Goal: Task Accomplishment & Management: Manage account settings

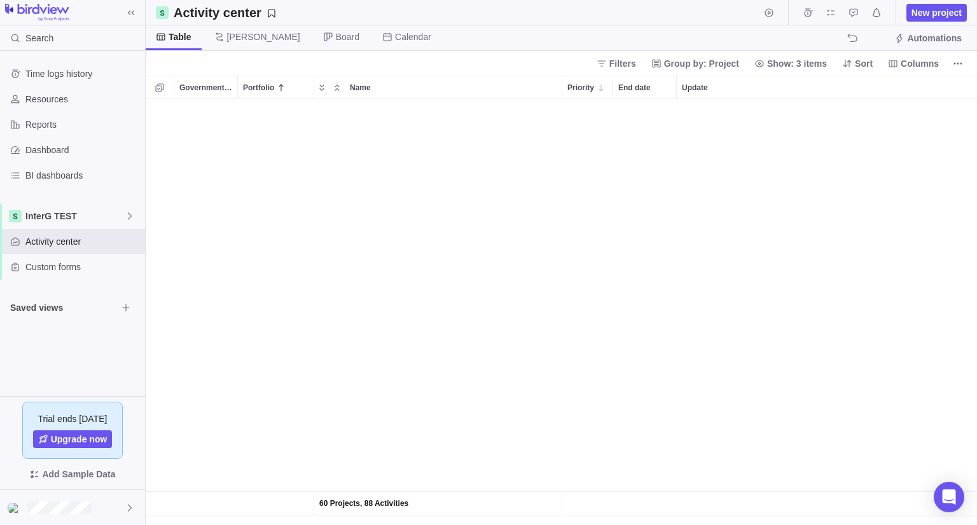
scroll to position [416, 822]
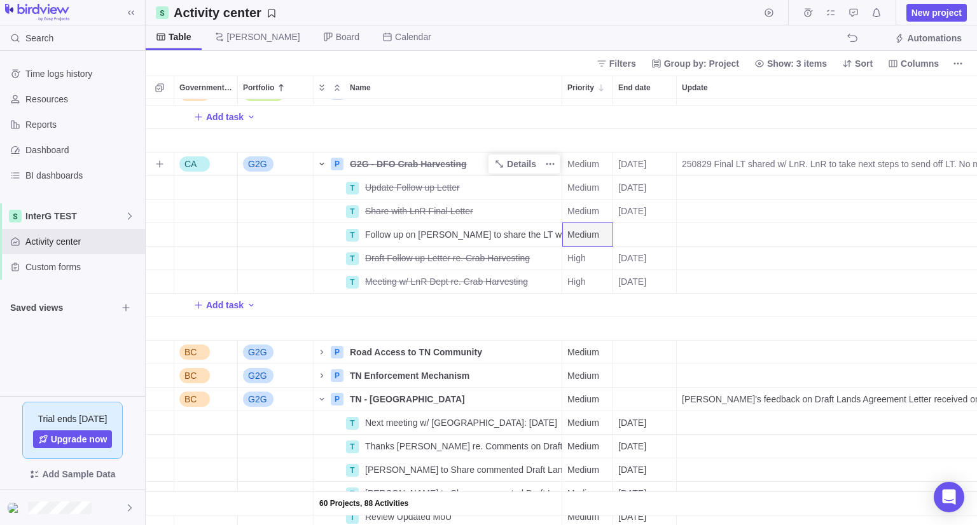
click at [318, 158] on span "Name" at bounding box center [321, 164] width 15 height 18
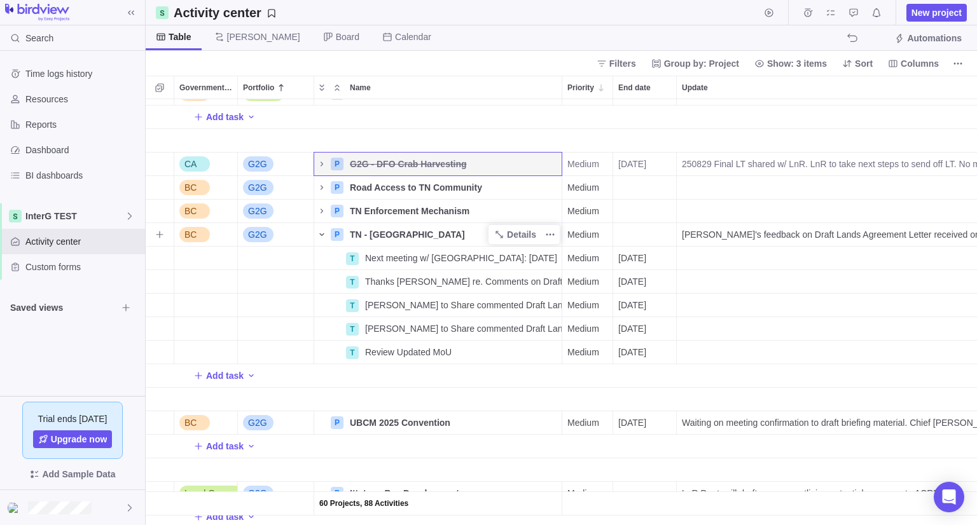
click at [323, 235] on icon "Name" at bounding box center [322, 235] width 10 height 10
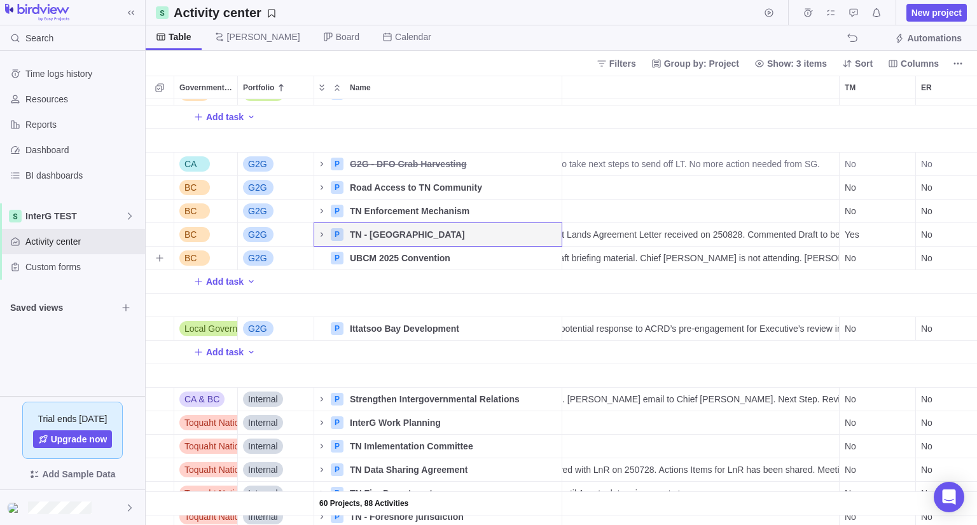
scroll to position [0, 0]
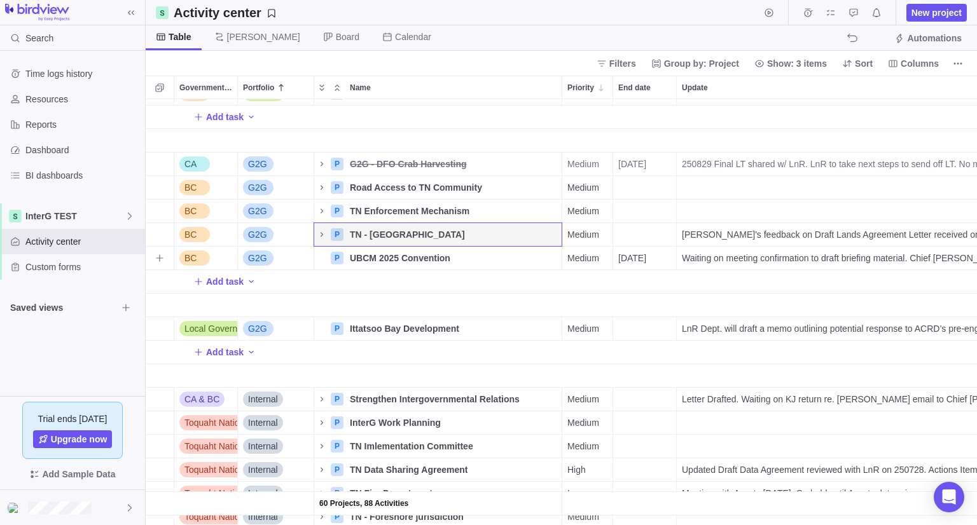
click at [791, 260] on span "Waiting on meeting confirmation to draft briefing material. Chief [PERSON_NAME]…" at bounding box center [895, 258] width 427 height 13
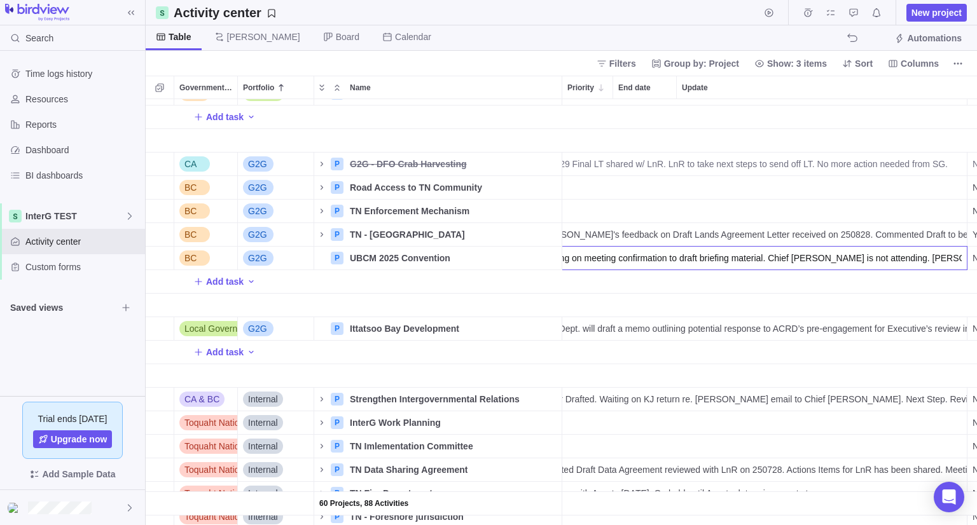
scroll to position [0, 142]
click at [639, 264] on input "Waiting on meeting confirmation to draft briefing material. Chief [PERSON_NAME]…" at bounding box center [750, 258] width 433 height 24
drag, startPoint x: 769, startPoint y: 259, endPoint x: 492, endPoint y: 272, distance: 278.2
click at [492, 272] on div "60 Projects, 88 Activities BC Alliance P Alliance - Premiers Forum Details Medi…" at bounding box center [561, 312] width 831 height 426
type input "Meeting schedule for 250908 to plan briefing drafting. Chief [PERSON_NAME] is n…"
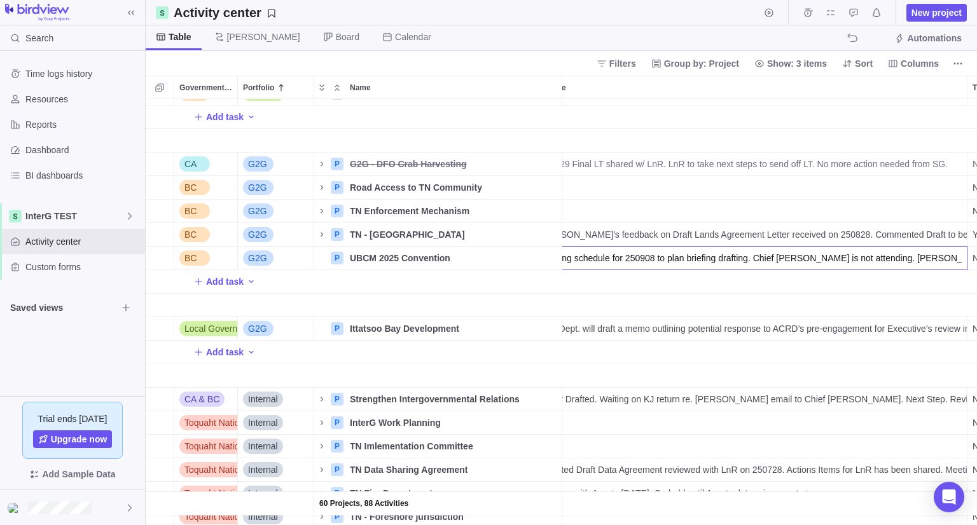
click at [366, 282] on div "60 Projects, 88 Activities BC Alliance P Alliance - Premiers Forum Details Medi…" at bounding box center [561, 312] width 831 height 426
click at [222, 285] on span "Add task" at bounding box center [225, 281] width 38 height 13
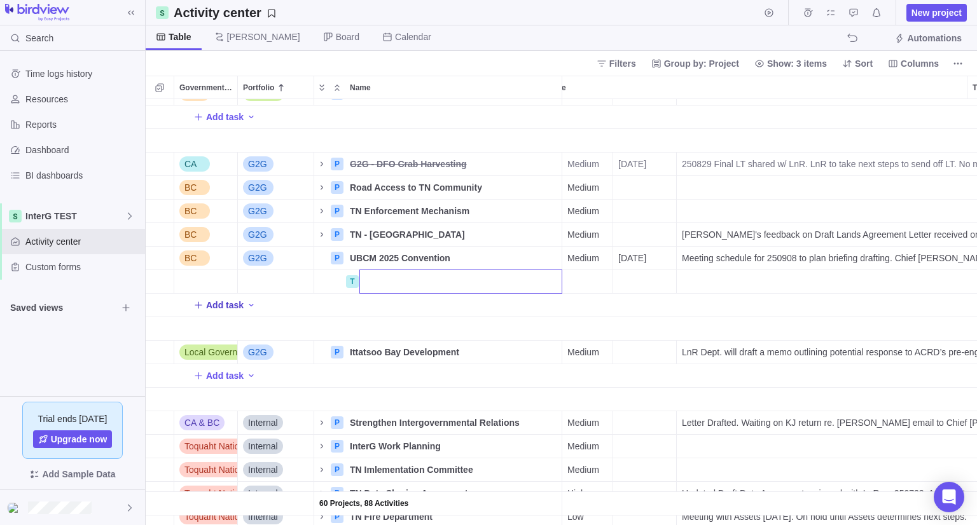
scroll to position [0, 0]
type input "P"
type input "Meeting to plan UBCM Briefing Drafting"
click at [631, 279] on div "End date" at bounding box center [644, 281] width 63 height 23
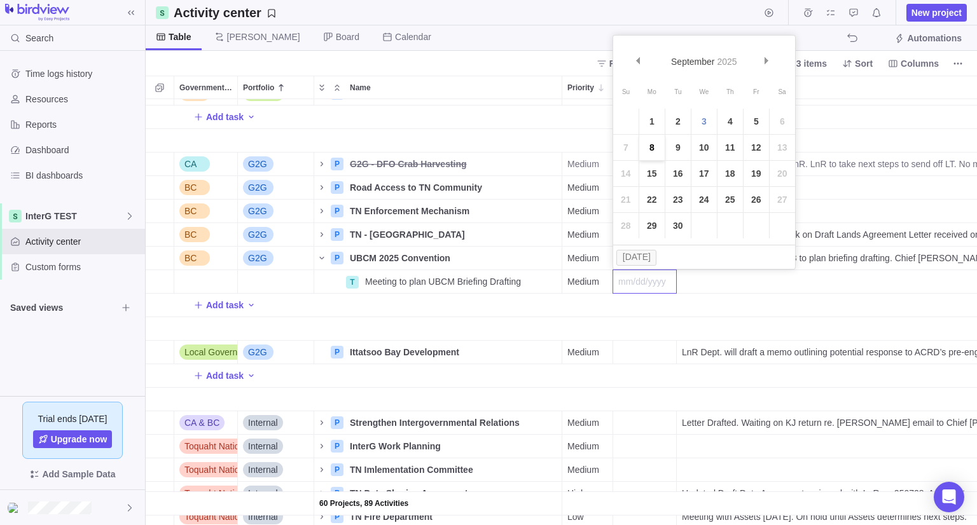
click at [648, 151] on link "8" at bounding box center [651, 147] width 25 height 25
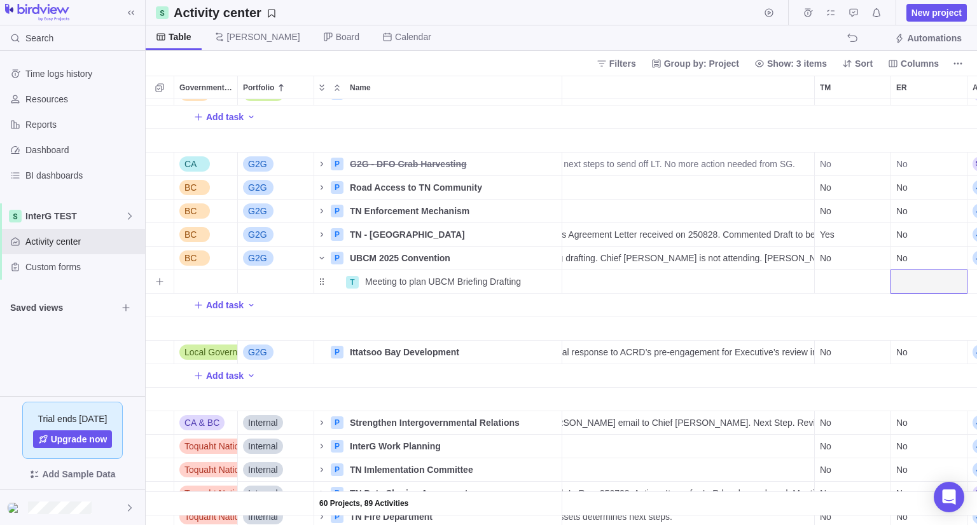
scroll to position [0, 348]
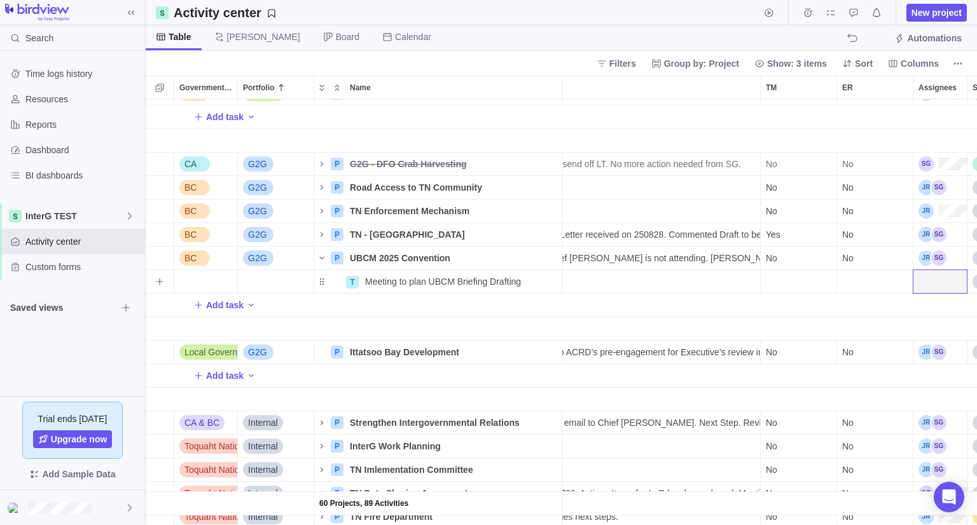
click at [805, 287] on div "TM" at bounding box center [799, 282] width 76 height 24
click at [933, 284] on div "Assignees" at bounding box center [939, 281] width 53 height 23
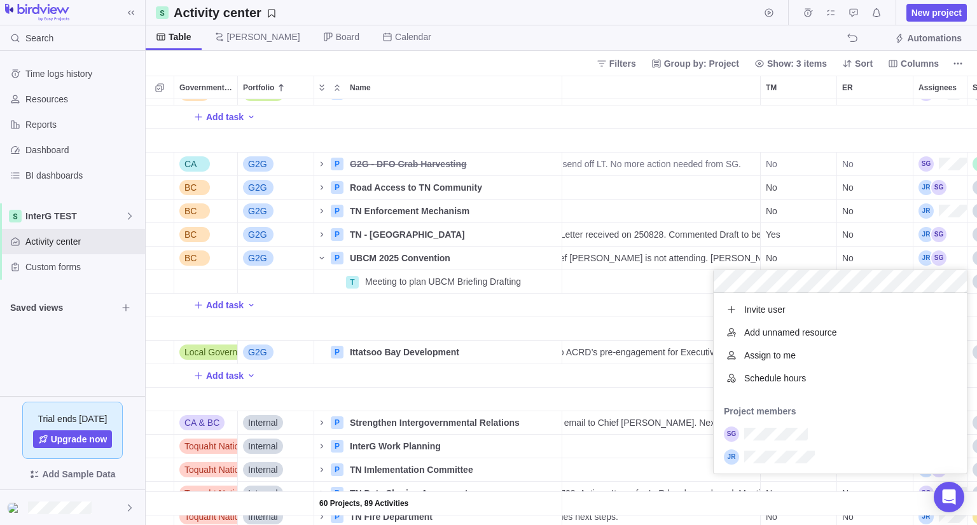
scroll to position [170, 244]
click at [734, 443] on div "grid" at bounding box center [839, 434] width 253 height 23
click at [739, 465] on div "grid" at bounding box center [839, 457] width 253 height 23
click at [554, 311] on div "60 Projects, 89 Activities BC Alliance P Alliance - Premiers Forum Details Medi…" at bounding box center [561, 312] width 831 height 426
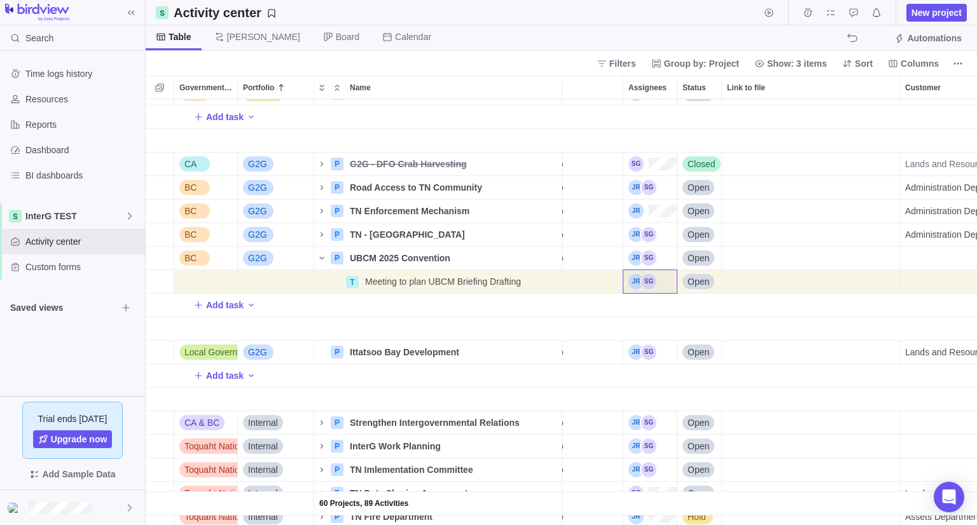
scroll to position [0, 0]
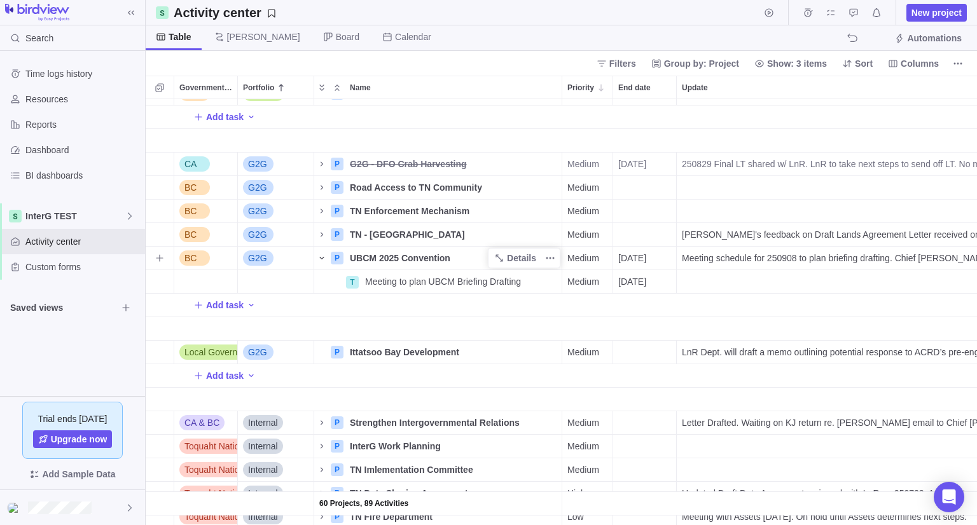
click at [318, 259] on icon "Name" at bounding box center [322, 258] width 10 height 10
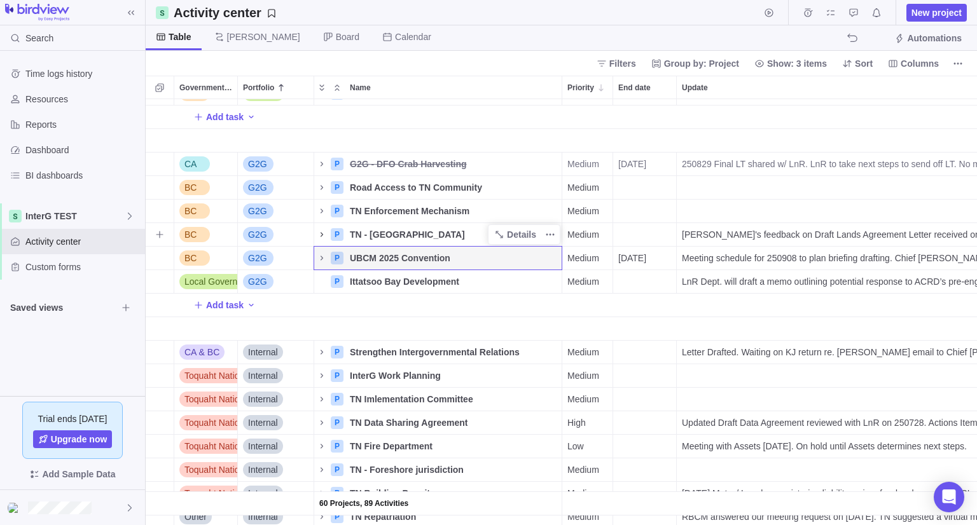
click at [319, 233] on icon "Name" at bounding box center [322, 235] width 10 height 10
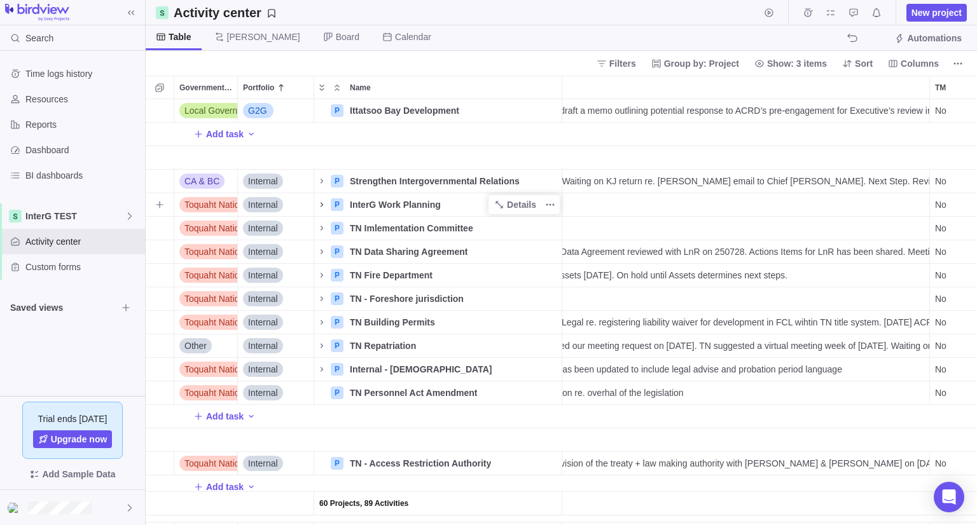
click at [320, 203] on icon "Name" at bounding box center [321, 204] width 3 height 4
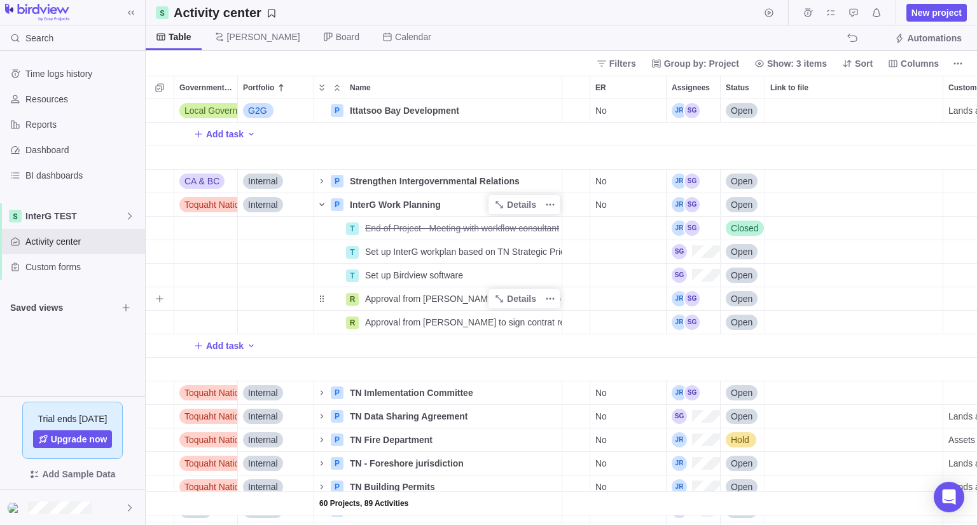
click at [439, 301] on span "Approval from [PERSON_NAME] re. Subscribe to Birdview Lite" at bounding box center [463, 299] width 196 height 13
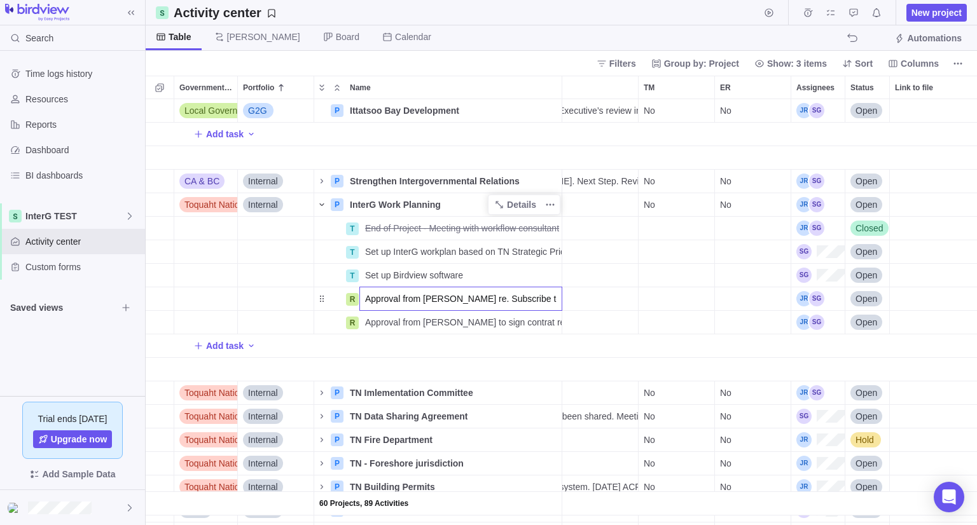
click at [867, 300] on div "60 Projects, 89 Activities BC G2G P TN Enforcement Mechanism Details Medium No …" at bounding box center [561, 312] width 831 height 426
click at [862, 299] on span "Open" at bounding box center [866, 299] width 22 height 13
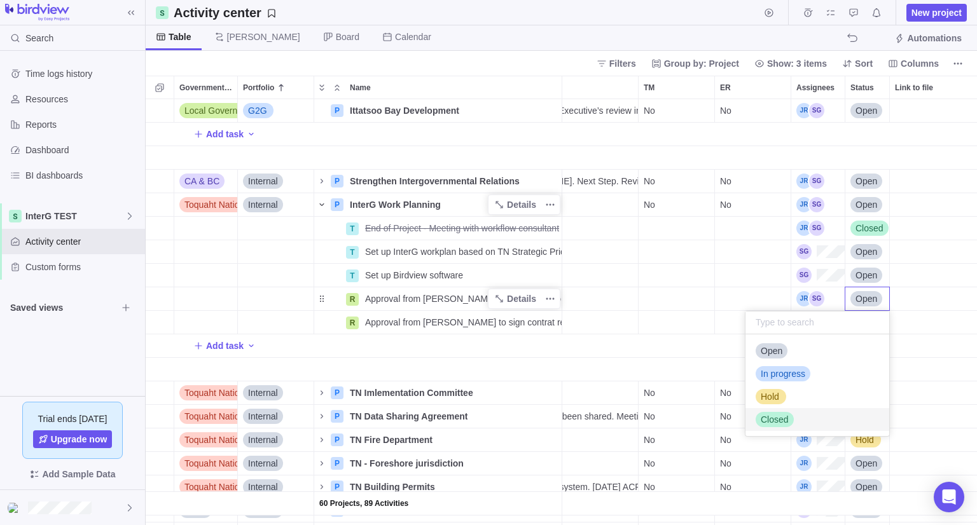
click at [787, 416] on div "Closed" at bounding box center [774, 419] width 38 height 13
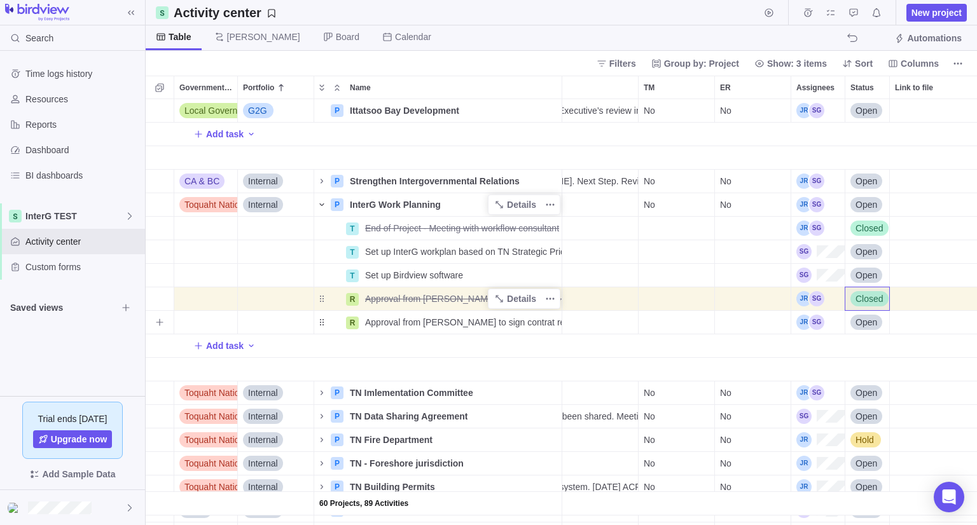
click at [862, 326] on span "Open" at bounding box center [866, 322] width 22 height 13
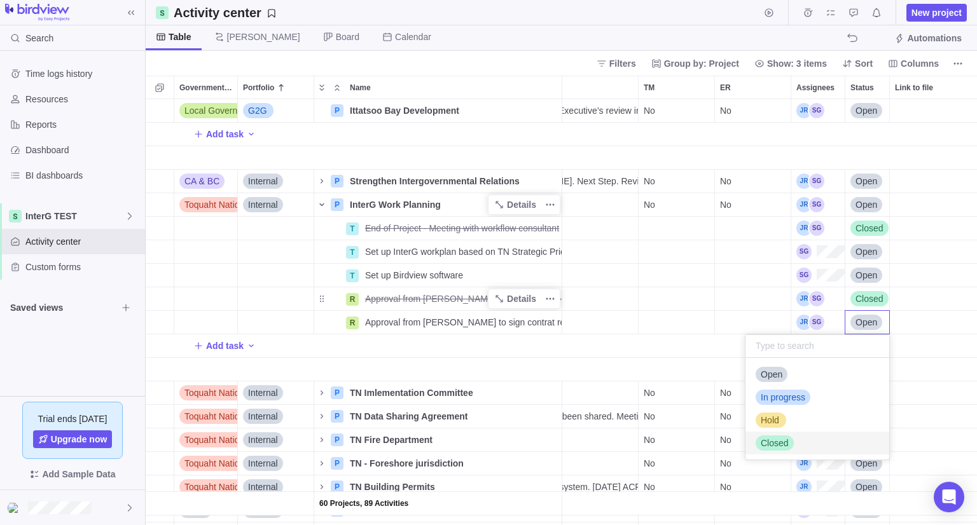
click at [789, 446] on div "Closed" at bounding box center [774, 443] width 38 height 13
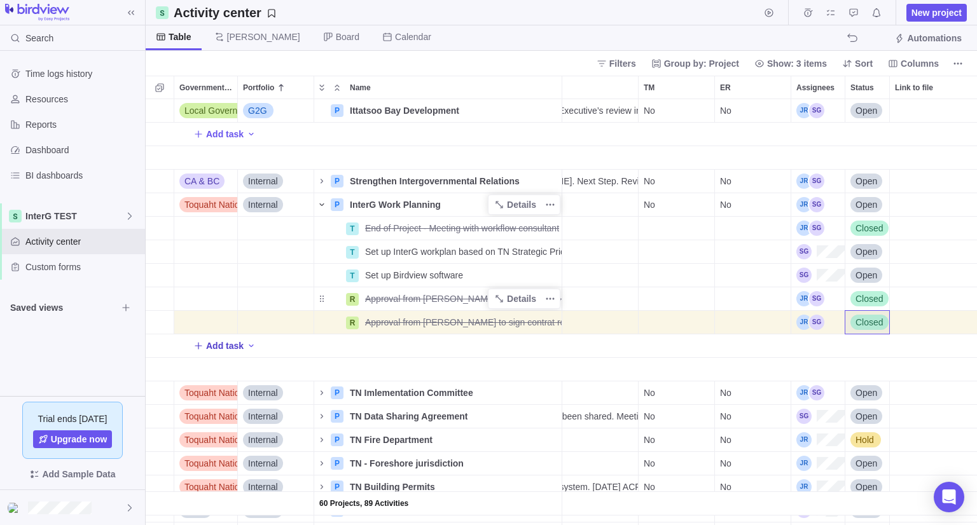
click at [209, 347] on span "Add task" at bounding box center [225, 346] width 38 height 13
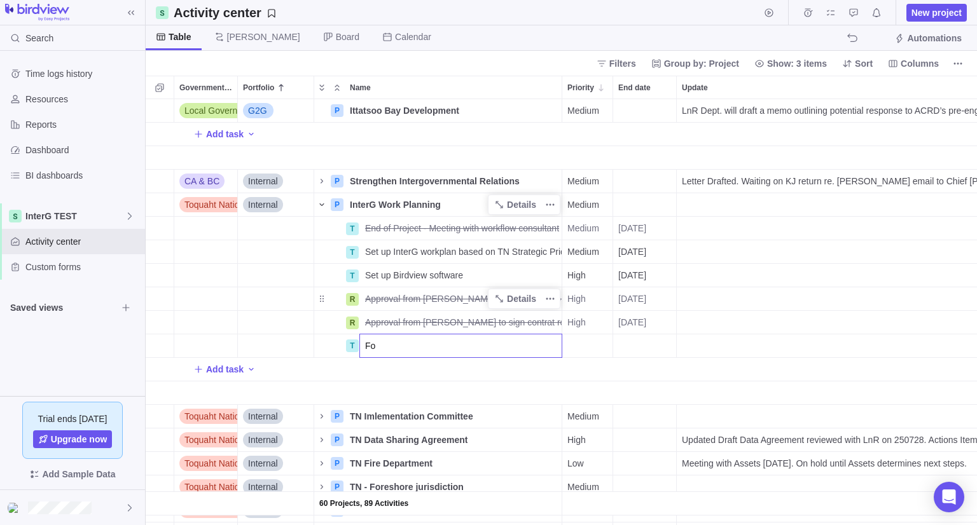
type input "F"
click at [345, 342] on div "60 Projects, 89 Activities BC G2G P TN Enforcement Mechanism Details Medium No …" at bounding box center [561, 312] width 831 height 426
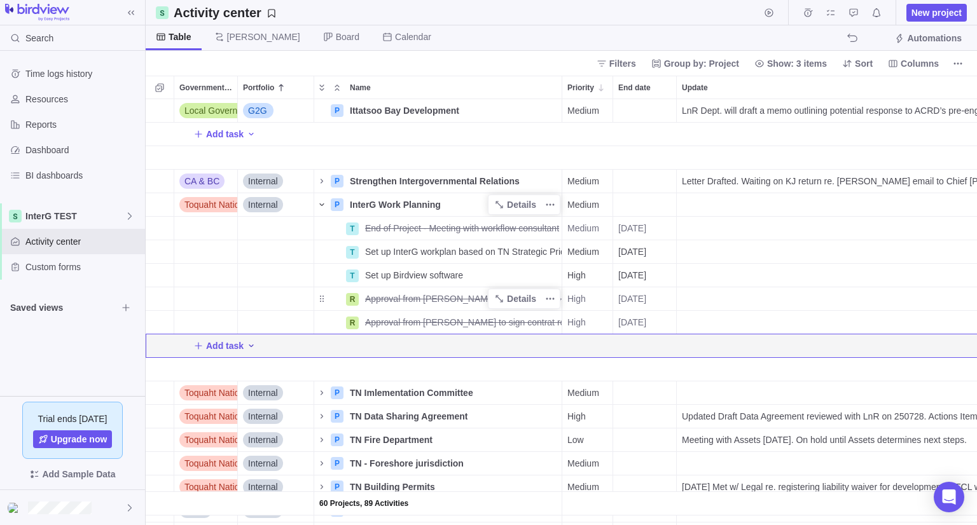
click at [252, 348] on icon "Add activity" at bounding box center [251, 346] width 10 height 10
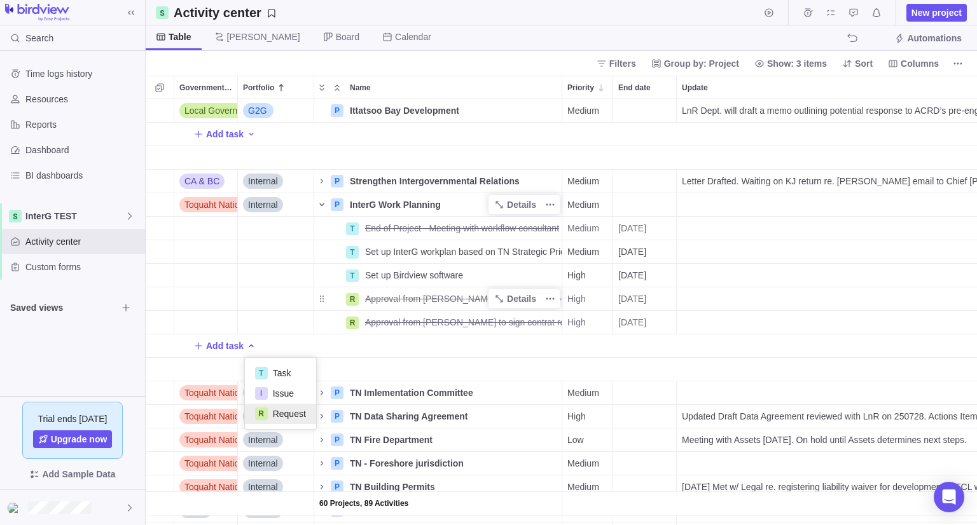
click at [288, 411] on span "Request" at bounding box center [289, 414] width 33 height 13
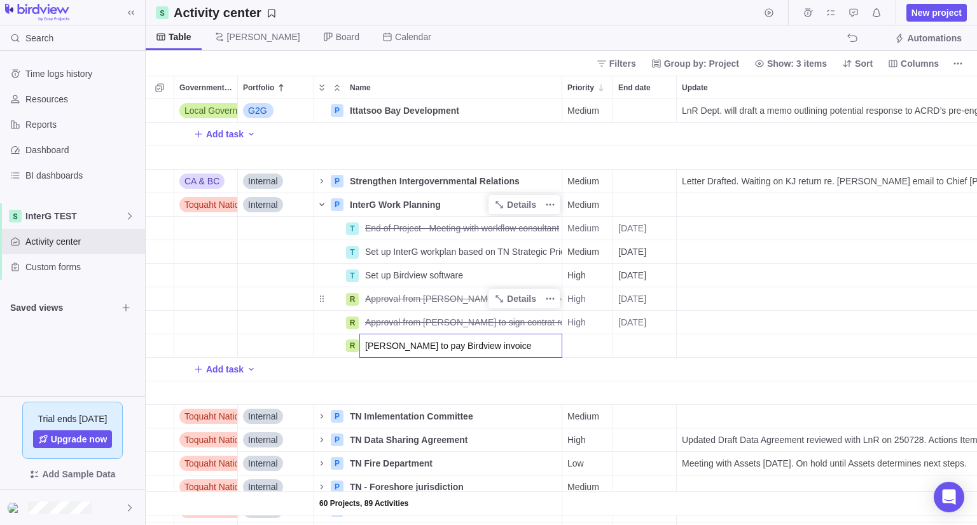
click at [367, 348] on input "[PERSON_NAME] to pay Birdview invoice" at bounding box center [460, 346] width 203 height 24
type input "[PERSON_NAME] to pay Birdview invoice"
click at [666, 342] on div "60 Projects, 89 Activities BC G2G P TN Enforcement Mechanism Details Medium No …" at bounding box center [561, 312] width 831 height 426
click at [652, 345] on div "End date" at bounding box center [644, 345] width 63 height 23
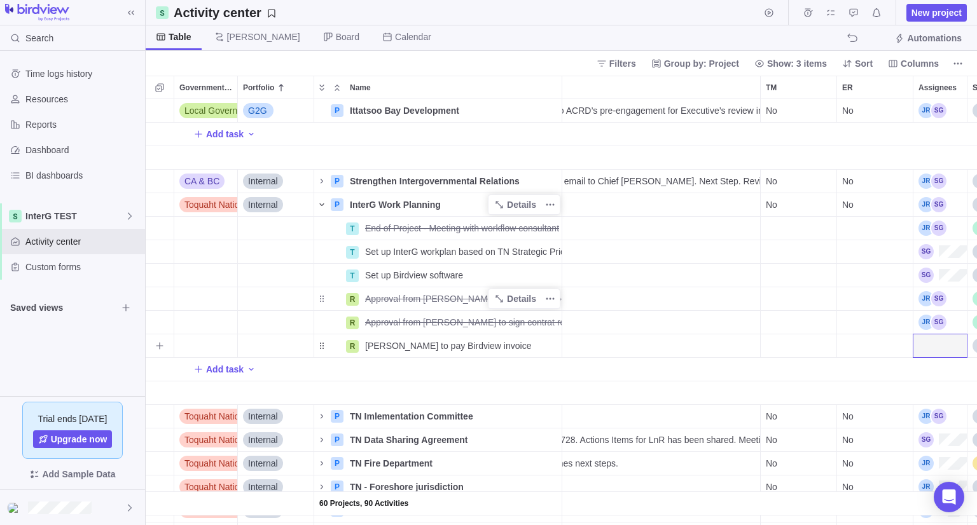
click at [933, 349] on div "Assignees" at bounding box center [939, 345] width 53 height 23
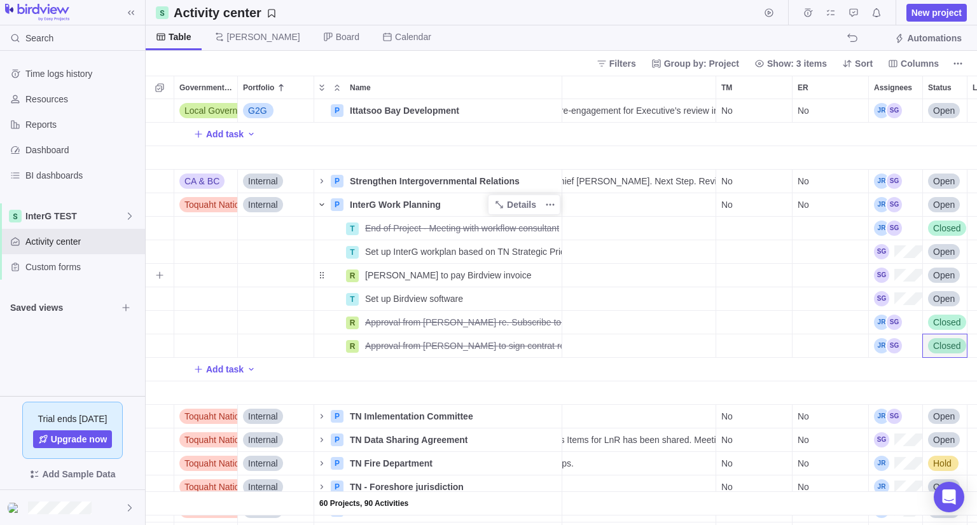
click at [940, 278] on span "Open" at bounding box center [944, 275] width 22 height 13
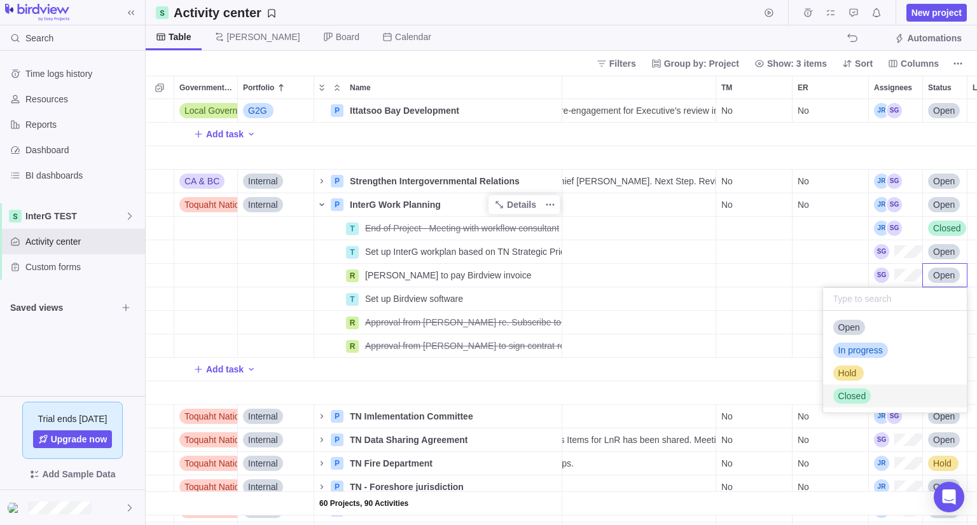
click at [881, 396] on div "Closed" at bounding box center [895, 396] width 144 height 23
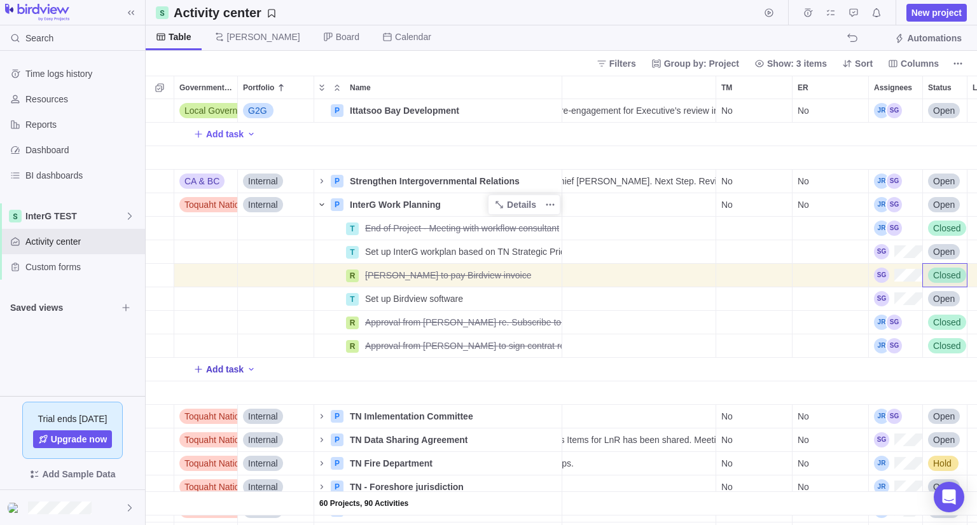
click at [235, 363] on span "Add task" at bounding box center [225, 369] width 38 height 13
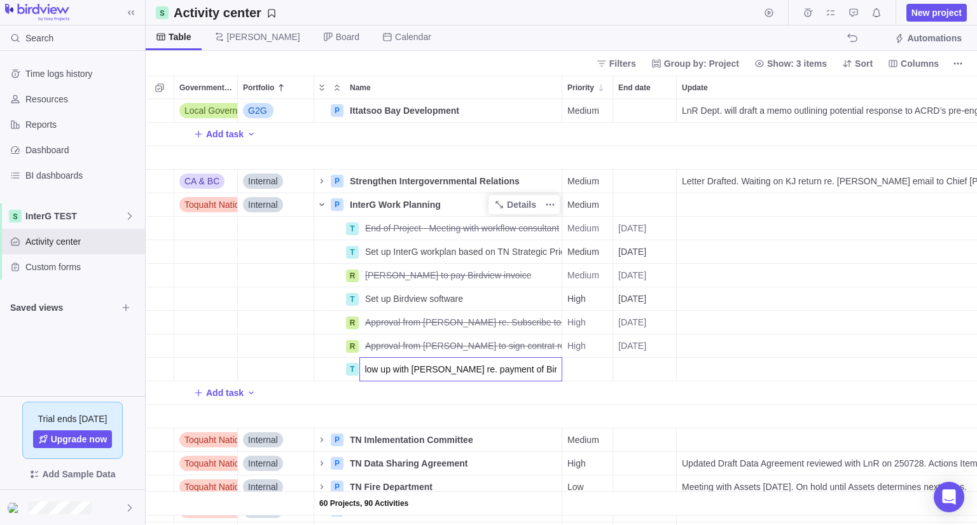
type input "Follow up with [PERSON_NAME] re. payment of Birdview Invoice"
click at [649, 369] on div "End date" at bounding box center [644, 369] width 63 height 23
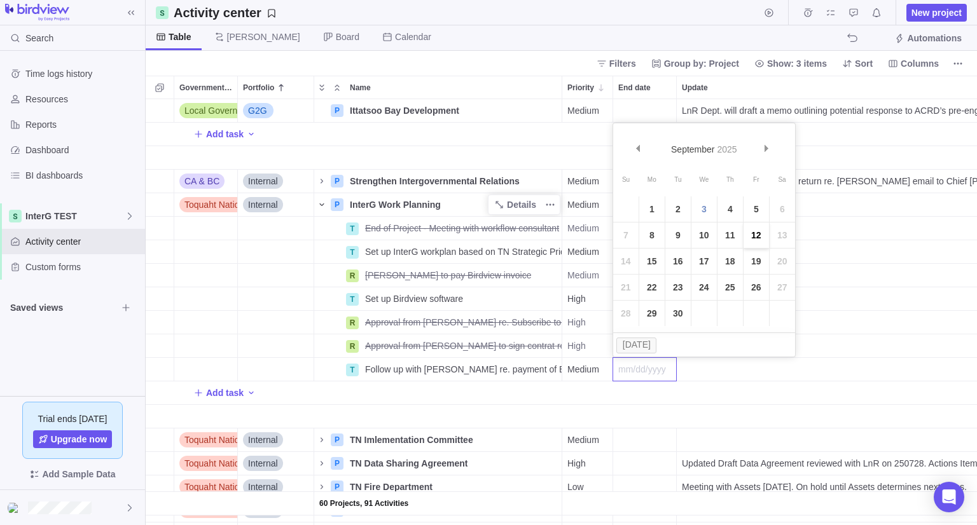
click at [754, 233] on link "12" at bounding box center [755, 235] width 25 height 25
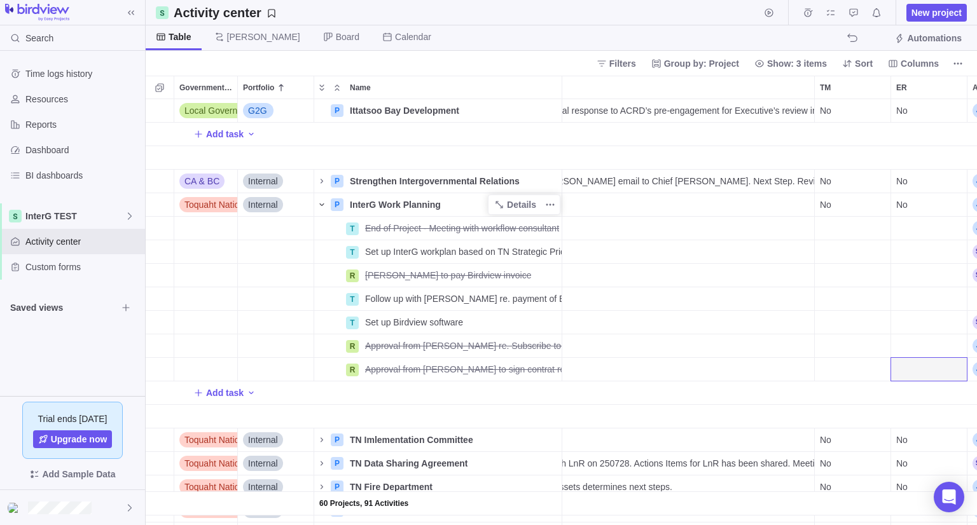
scroll to position [0, 348]
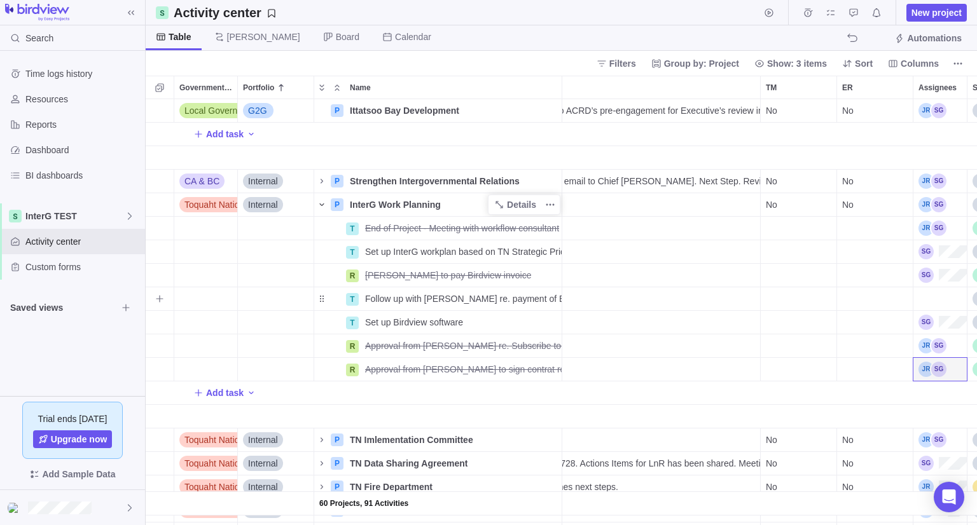
click at [933, 293] on div "Assignees" at bounding box center [939, 298] width 53 height 23
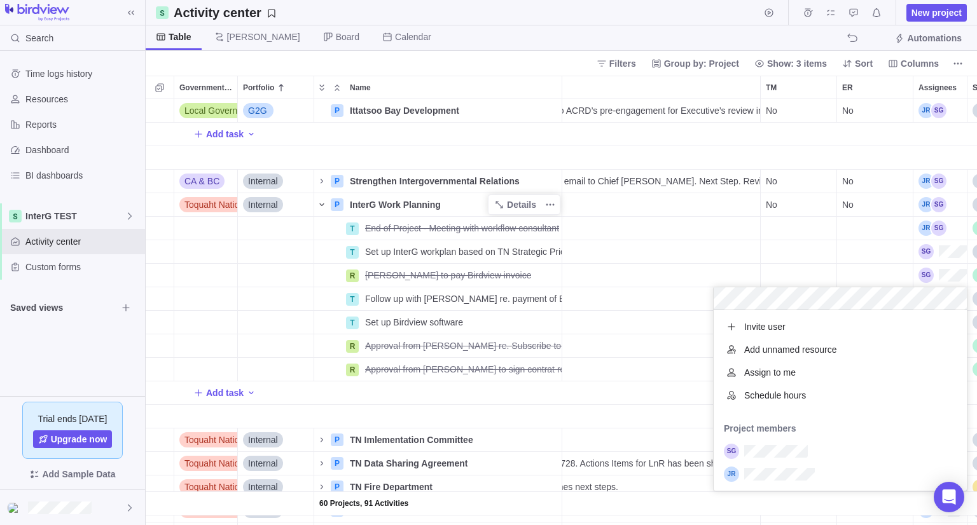
scroll to position [170, 244]
click at [578, 405] on div "60 Projects, 91 Activities BC G2G P TN Enforcement Mechanism Details Medium No …" at bounding box center [561, 312] width 831 height 426
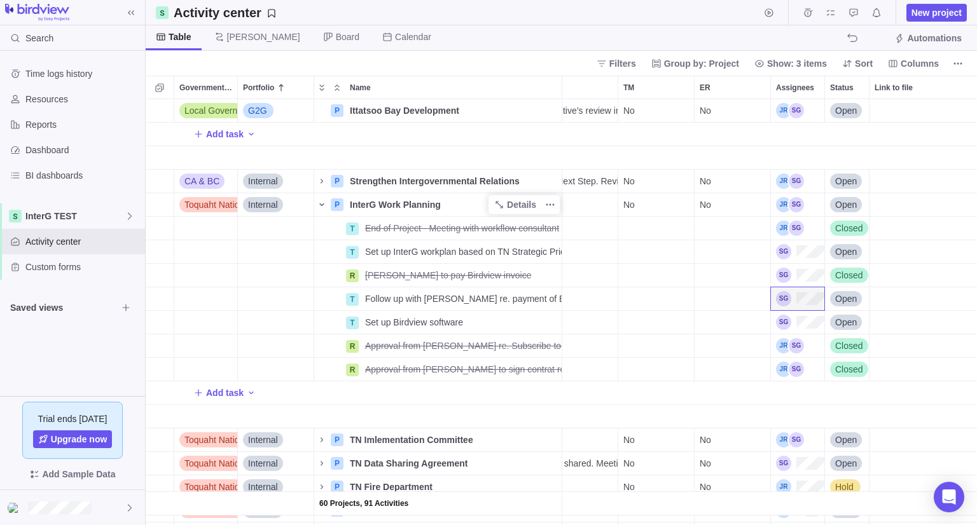
scroll to position [1035, 500]
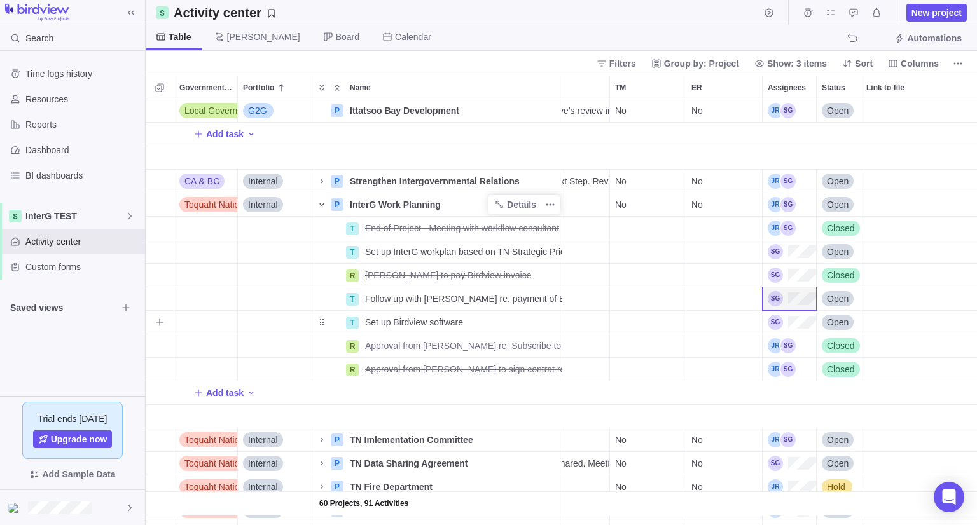
click at [844, 321] on span "Open" at bounding box center [838, 322] width 22 height 13
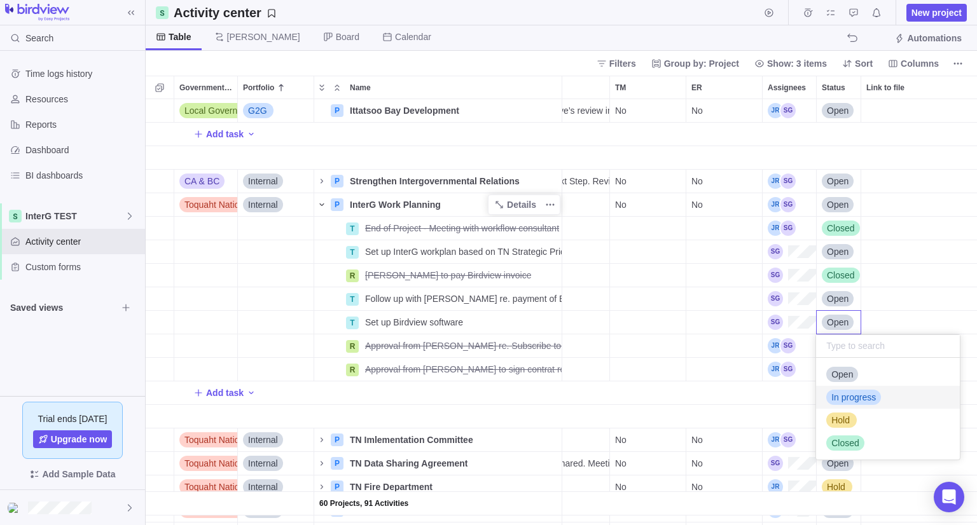
click at [854, 396] on span "In progress" at bounding box center [853, 397] width 45 height 13
click at [840, 203] on span "Open" at bounding box center [838, 204] width 22 height 13
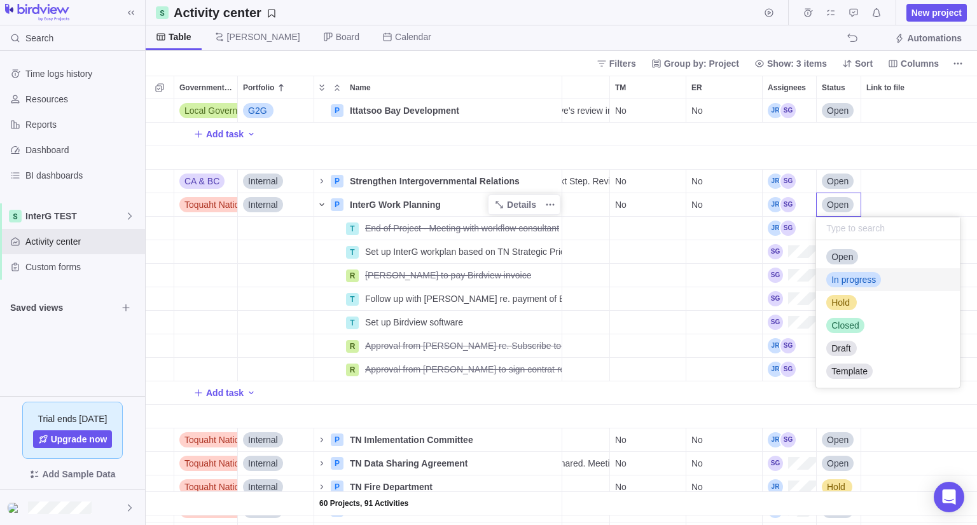
click at [850, 276] on span "In progress" at bounding box center [853, 279] width 45 height 13
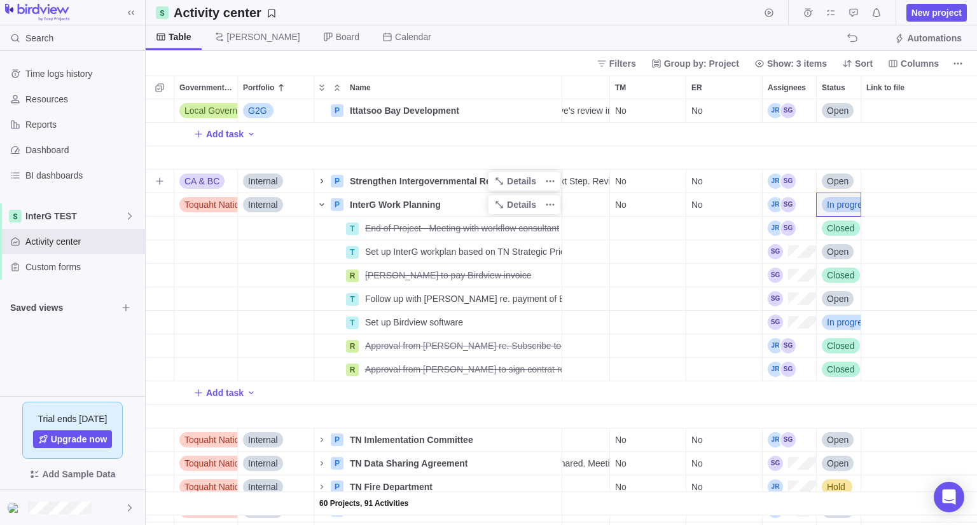
click at [324, 182] on icon "Name" at bounding box center [322, 181] width 10 height 10
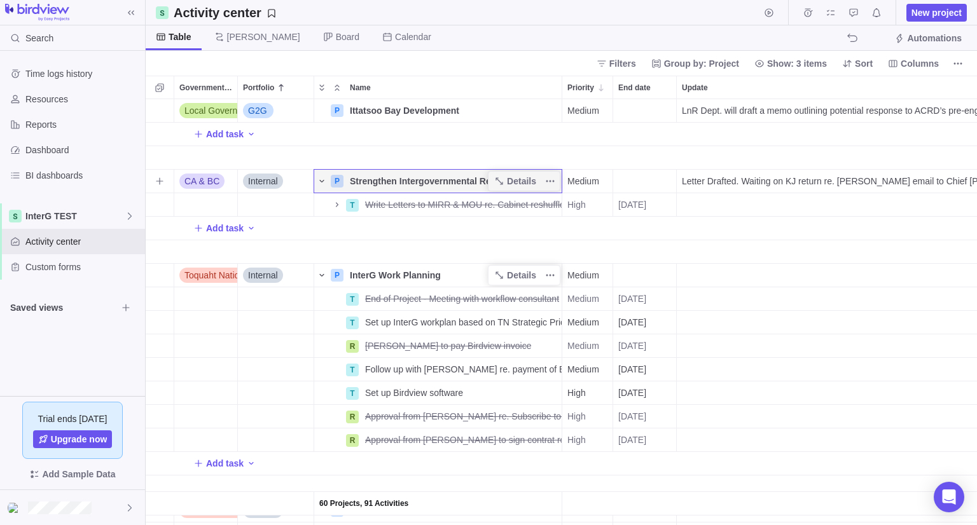
click at [323, 179] on icon "Name" at bounding box center [322, 181] width 10 height 10
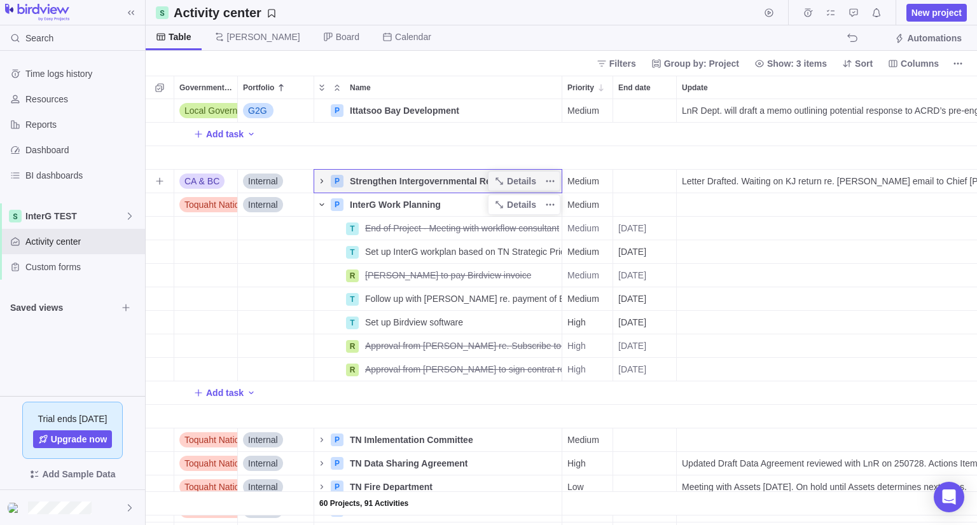
click at [323, 179] on icon "Name" at bounding box center [322, 181] width 10 height 10
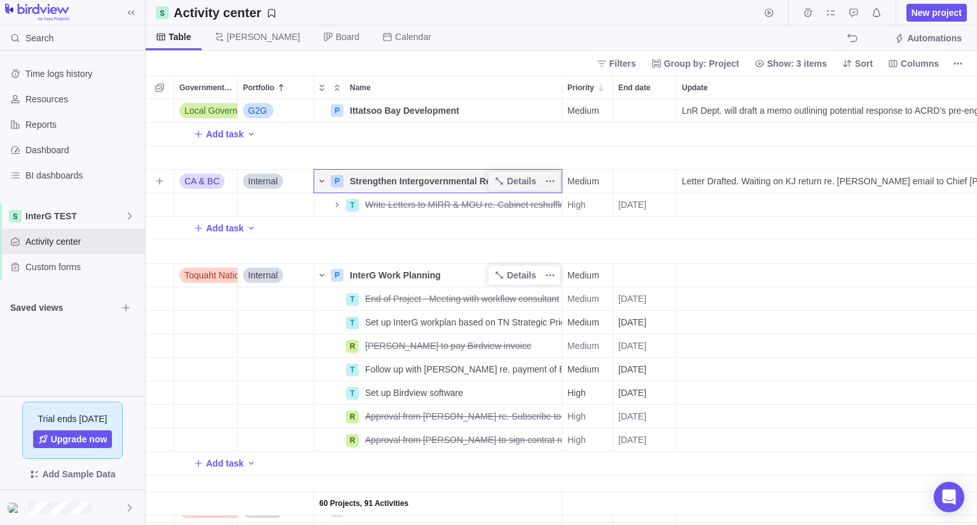
click at [323, 179] on icon "Name" at bounding box center [322, 181] width 10 height 10
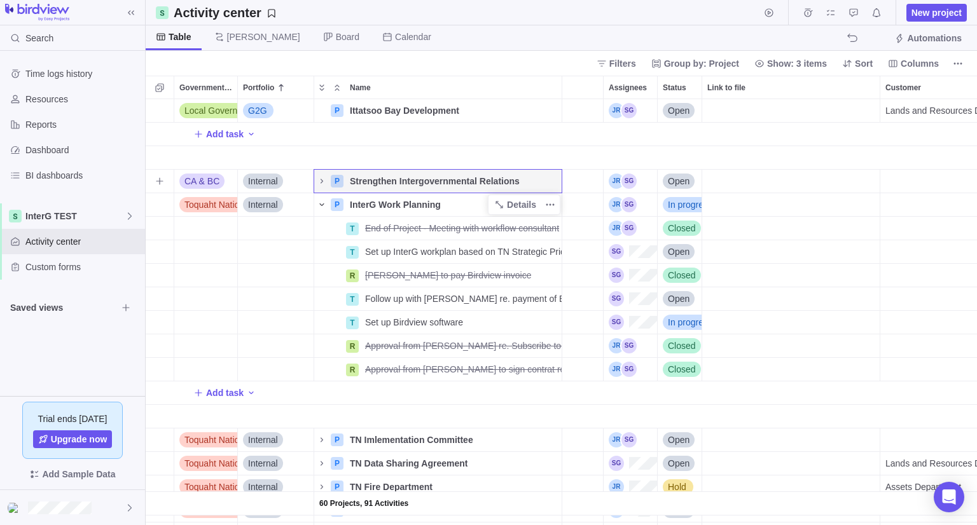
click at [681, 181] on span "Open" at bounding box center [679, 181] width 22 height 13
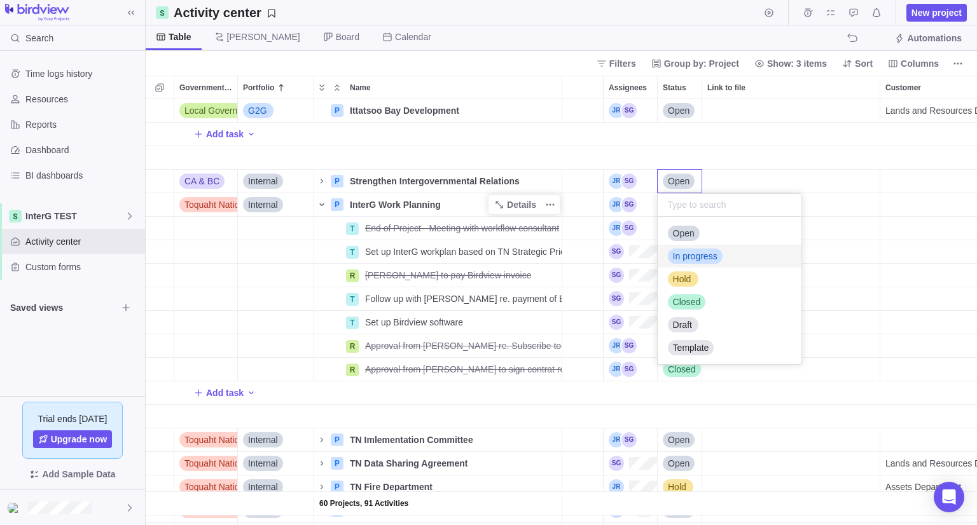
click at [735, 259] on div "In progress" at bounding box center [729, 256] width 144 height 23
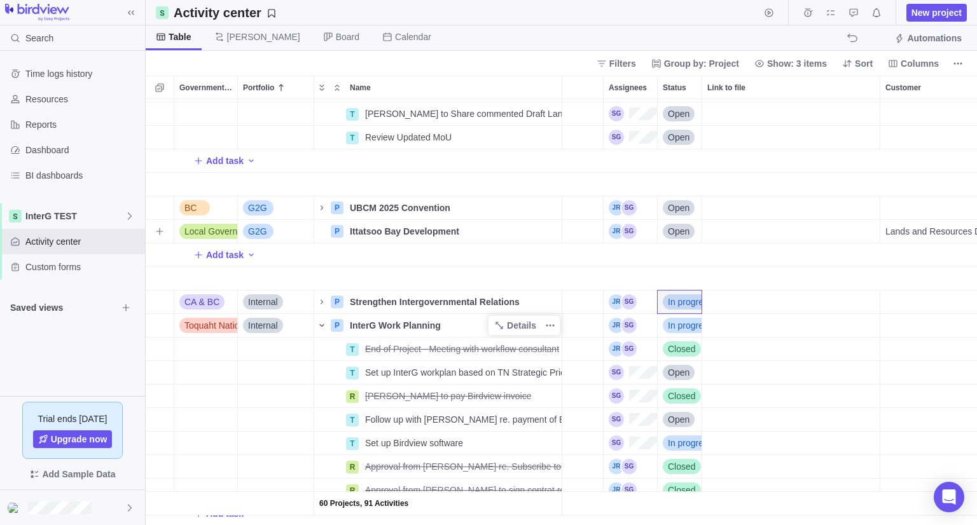
click at [684, 228] on span "Open" at bounding box center [679, 231] width 22 height 13
click at [712, 306] on span "In progress" at bounding box center [695, 305] width 45 height 13
click at [675, 205] on span "Open" at bounding box center [679, 208] width 22 height 13
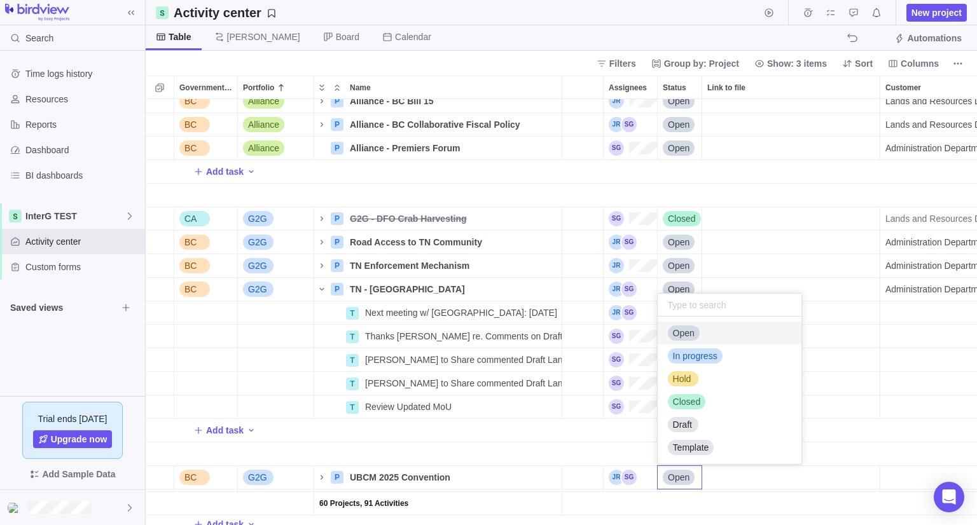
click at [671, 286] on div "60 Projects, 91 Activities BC Alliance P Alliance - BC DRIPPA Section 7 Agreeme…" at bounding box center [561, 312] width 831 height 426
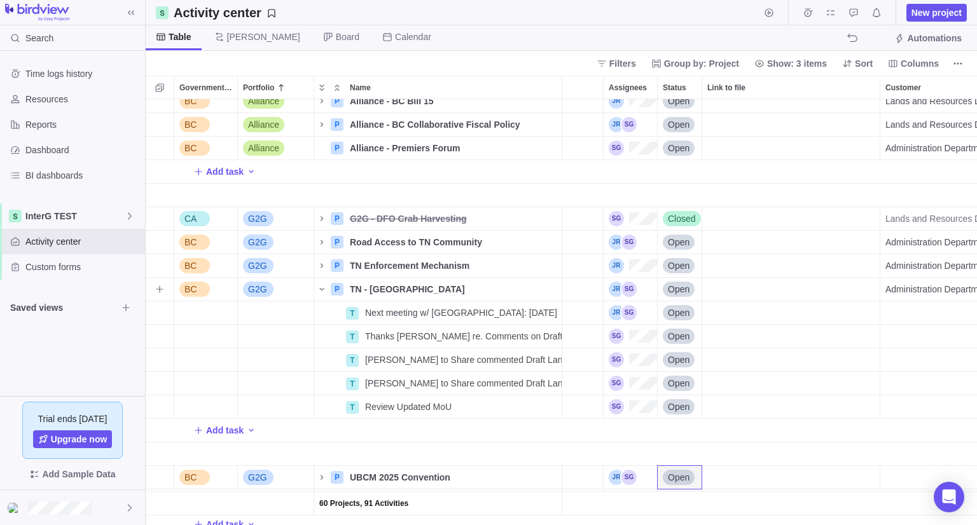
click at [687, 296] on div "Open" at bounding box center [679, 289] width 32 height 15
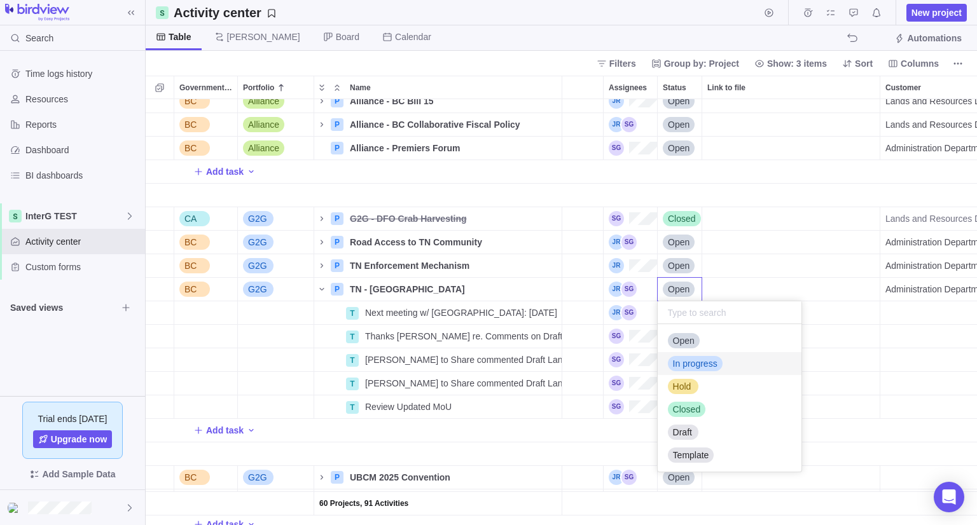
click at [699, 364] on span "In progress" at bounding box center [695, 363] width 45 height 13
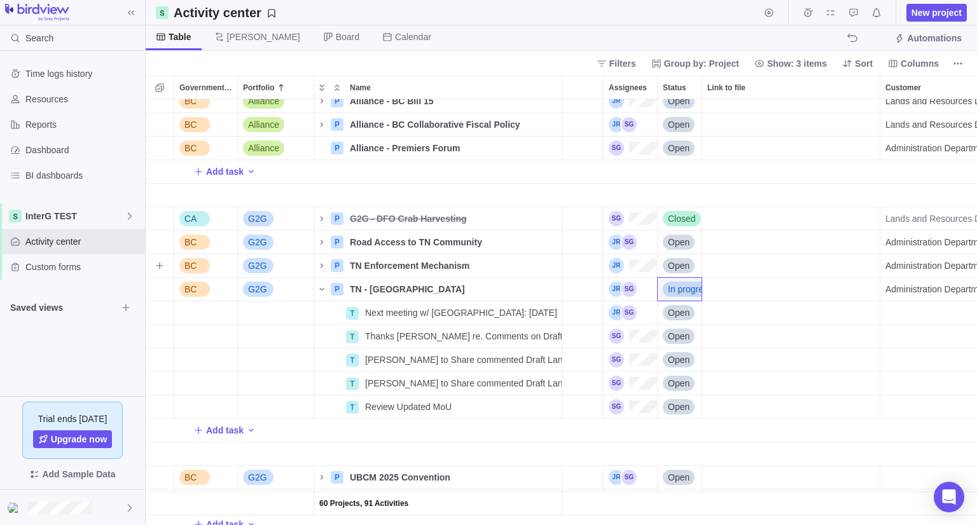
click at [670, 268] on span "Open" at bounding box center [679, 265] width 22 height 13
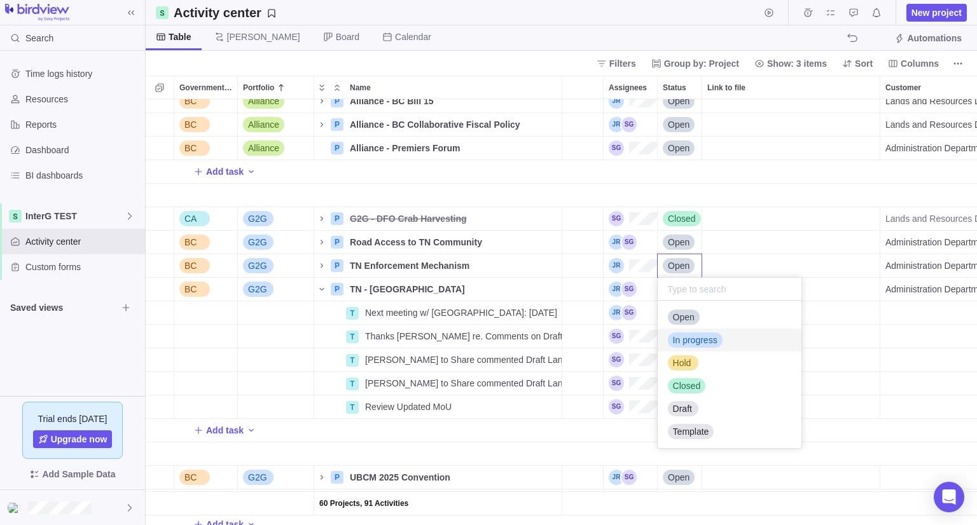
click at [318, 266] on div "60 Projects, 91 Activities BC Alliance P Alliance - BC DRIPPA Section 7 Agreeme…" at bounding box center [561, 312] width 831 height 426
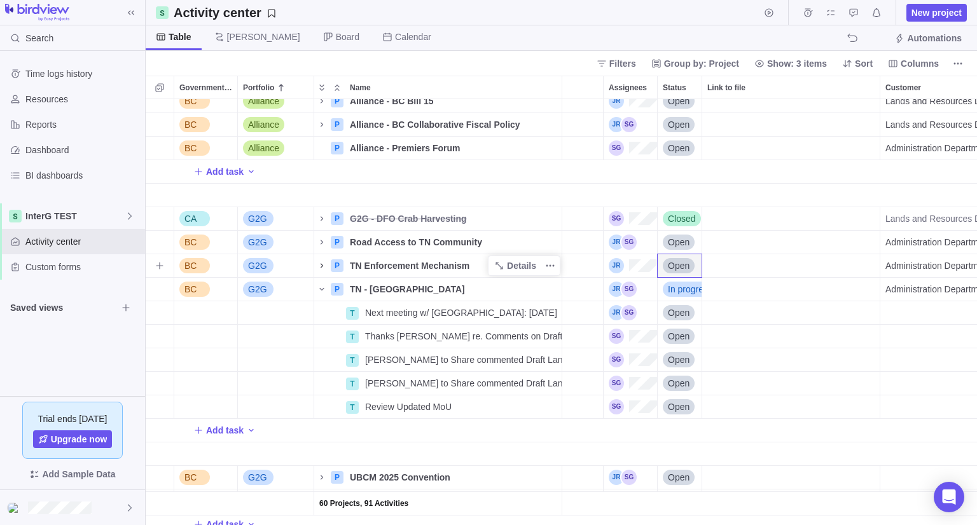
click at [323, 265] on icon "Name" at bounding box center [322, 266] width 10 height 10
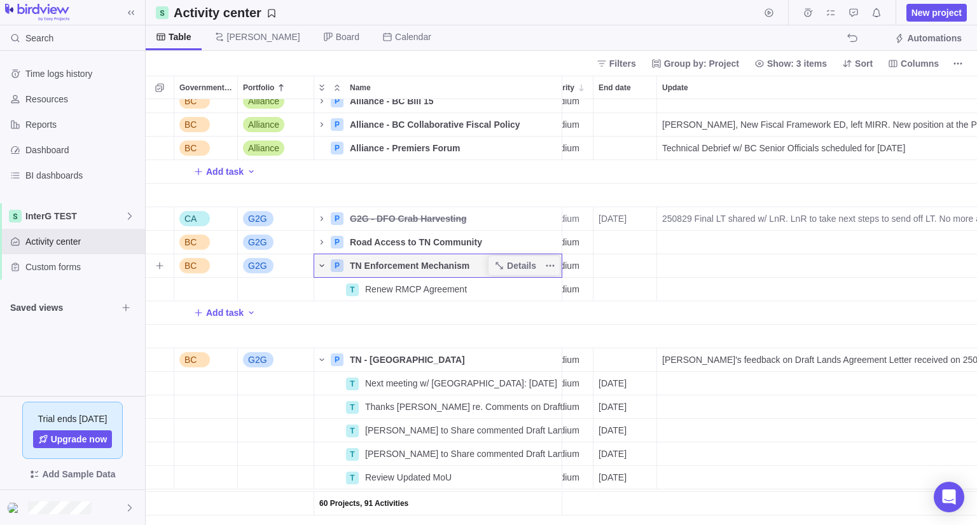
click at [324, 268] on icon "Name" at bounding box center [322, 266] width 10 height 10
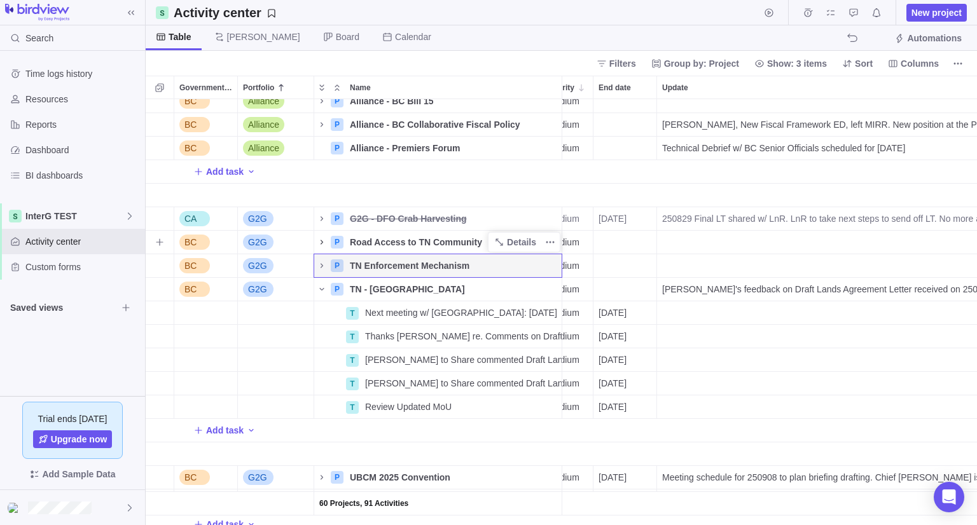
click at [322, 235] on span "Name" at bounding box center [321, 242] width 15 height 18
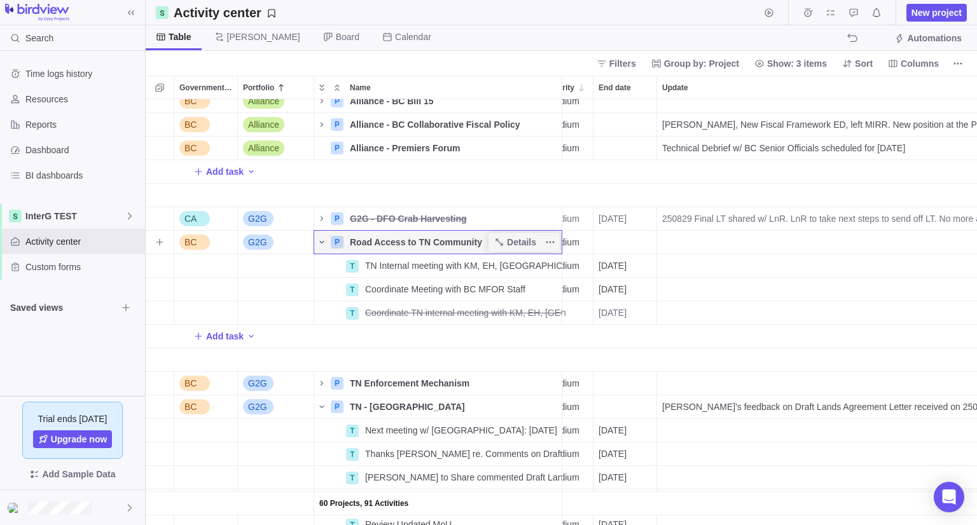
click at [322, 237] on icon "Name" at bounding box center [322, 242] width 10 height 10
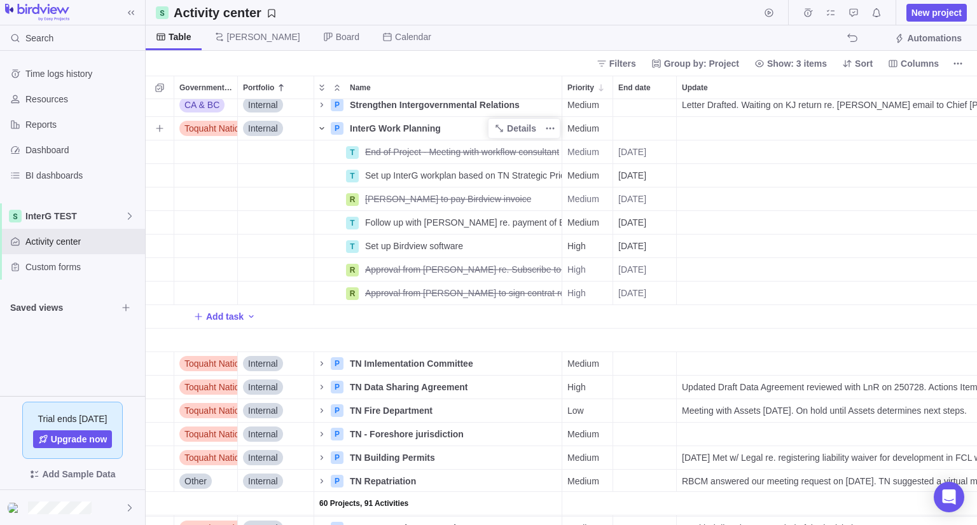
click at [320, 131] on icon "Name" at bounding box center [322, 128] width 10 height 10
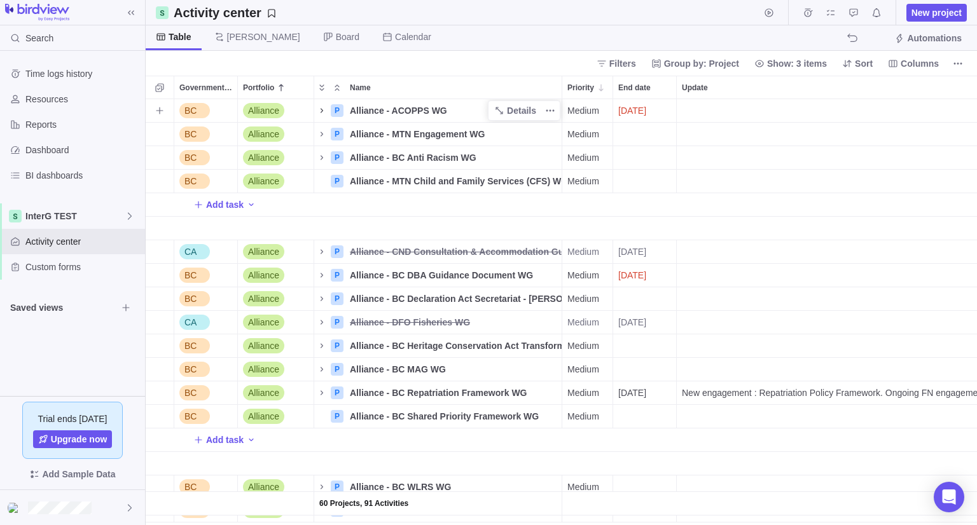
click at [319, 112] on icon "Name" at bounding box center [322, 111] width 10 height 10
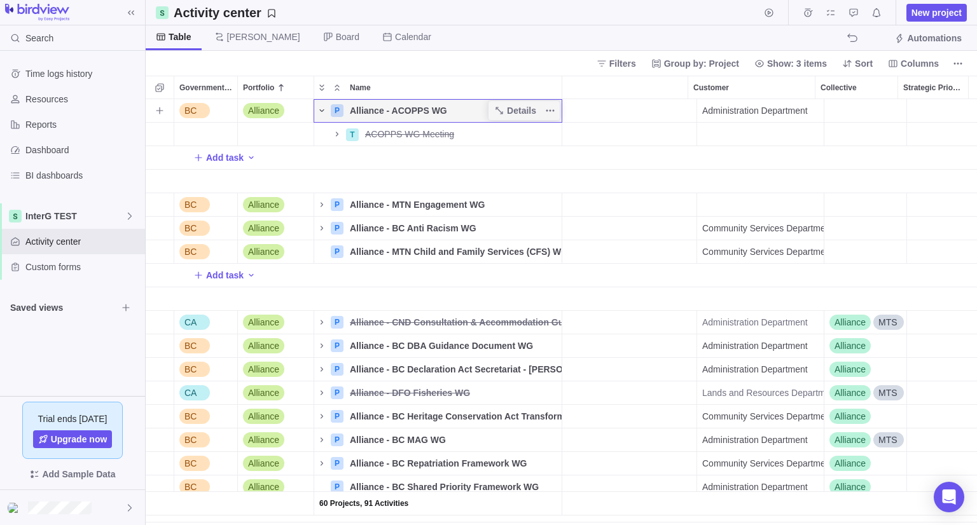
click at [320, 108] on icon "Name" at bounding box center [322, 111] width 10 height 10
